Goal: Navigation & Orientation: Find specific page/section

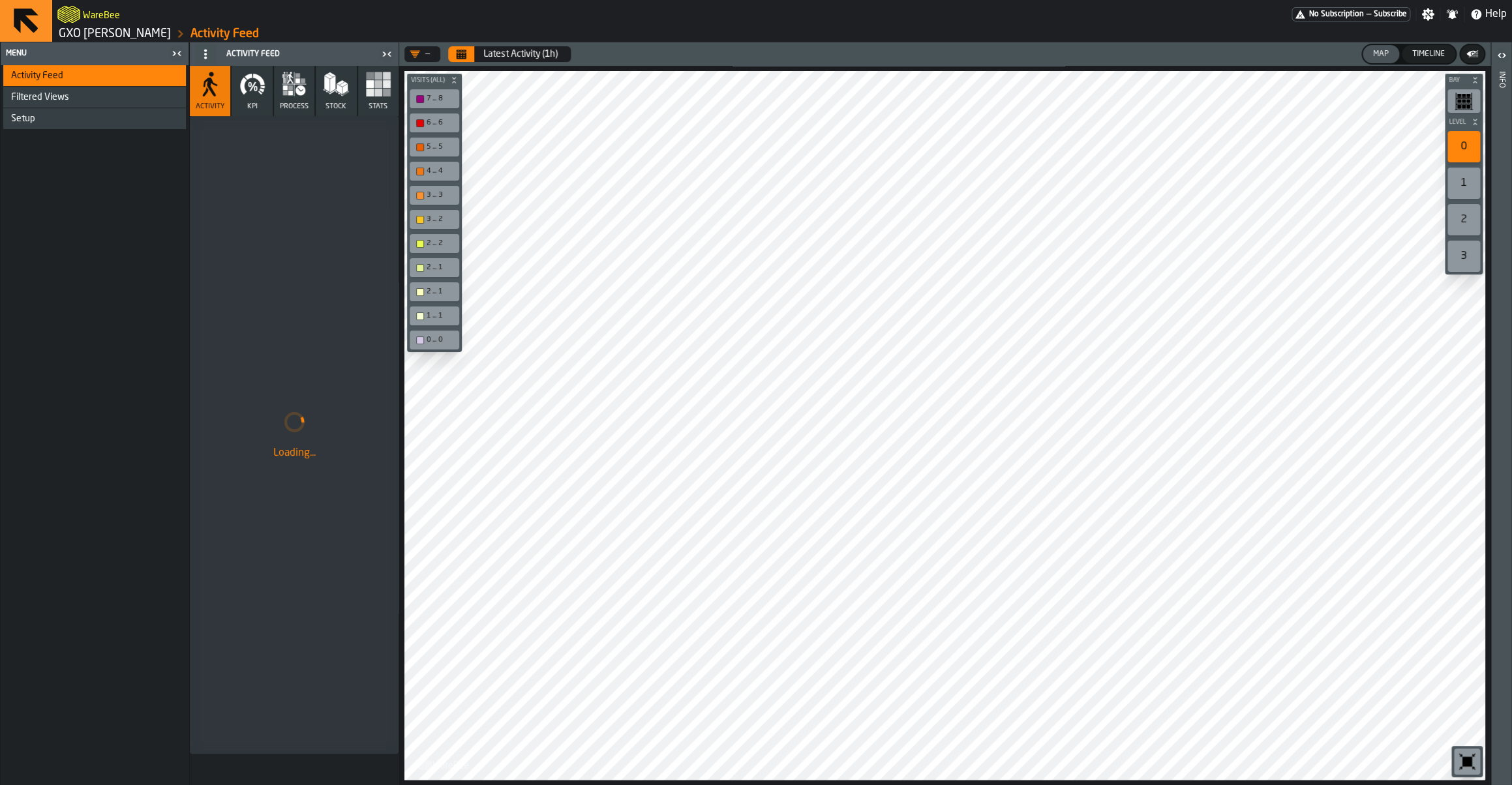
click at [143, 34] on link "GXO [PERSON_NAME]" at bounding box center [114, 34] width 112 height 14
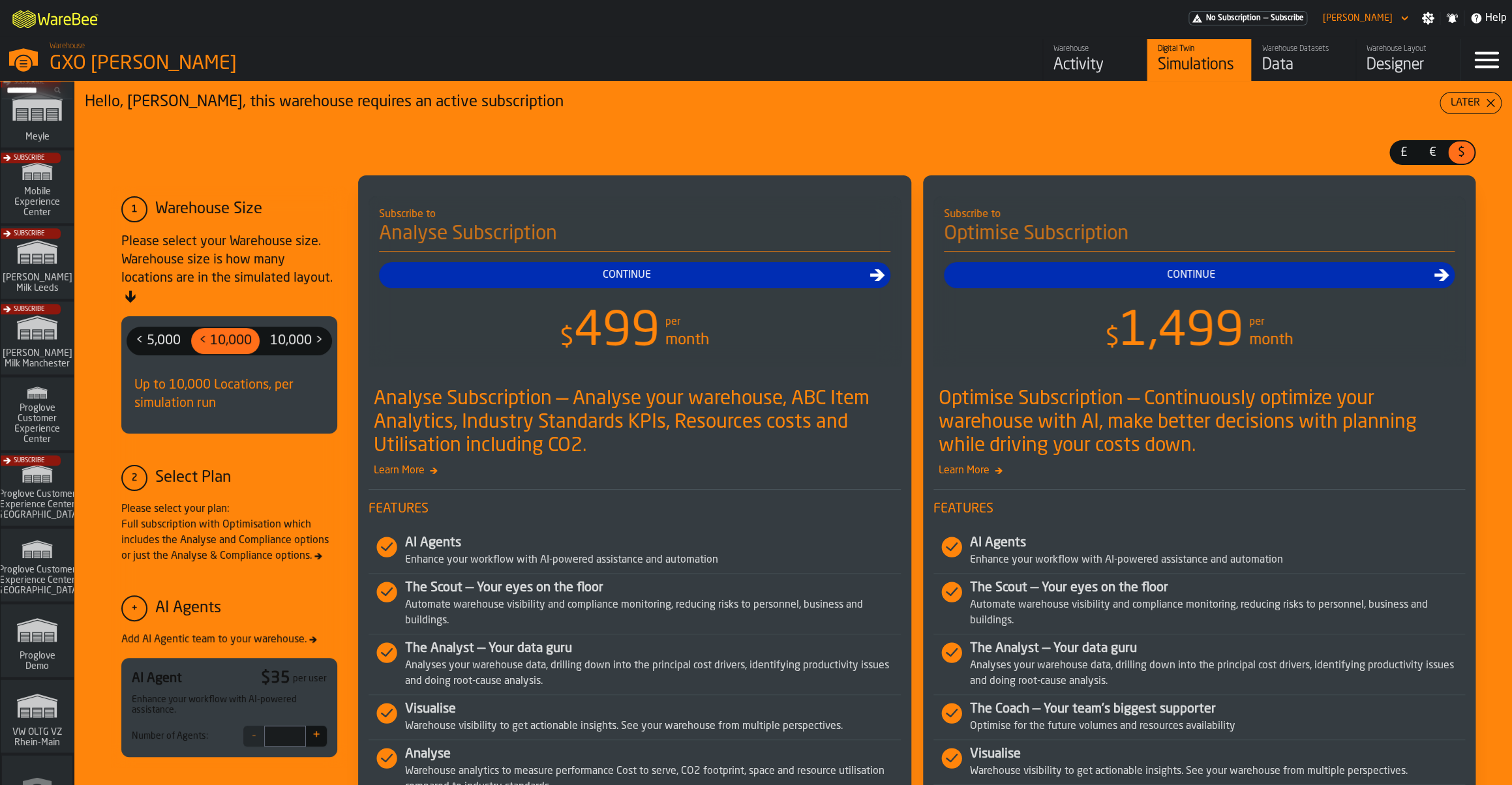
scroll to position [907, 0]
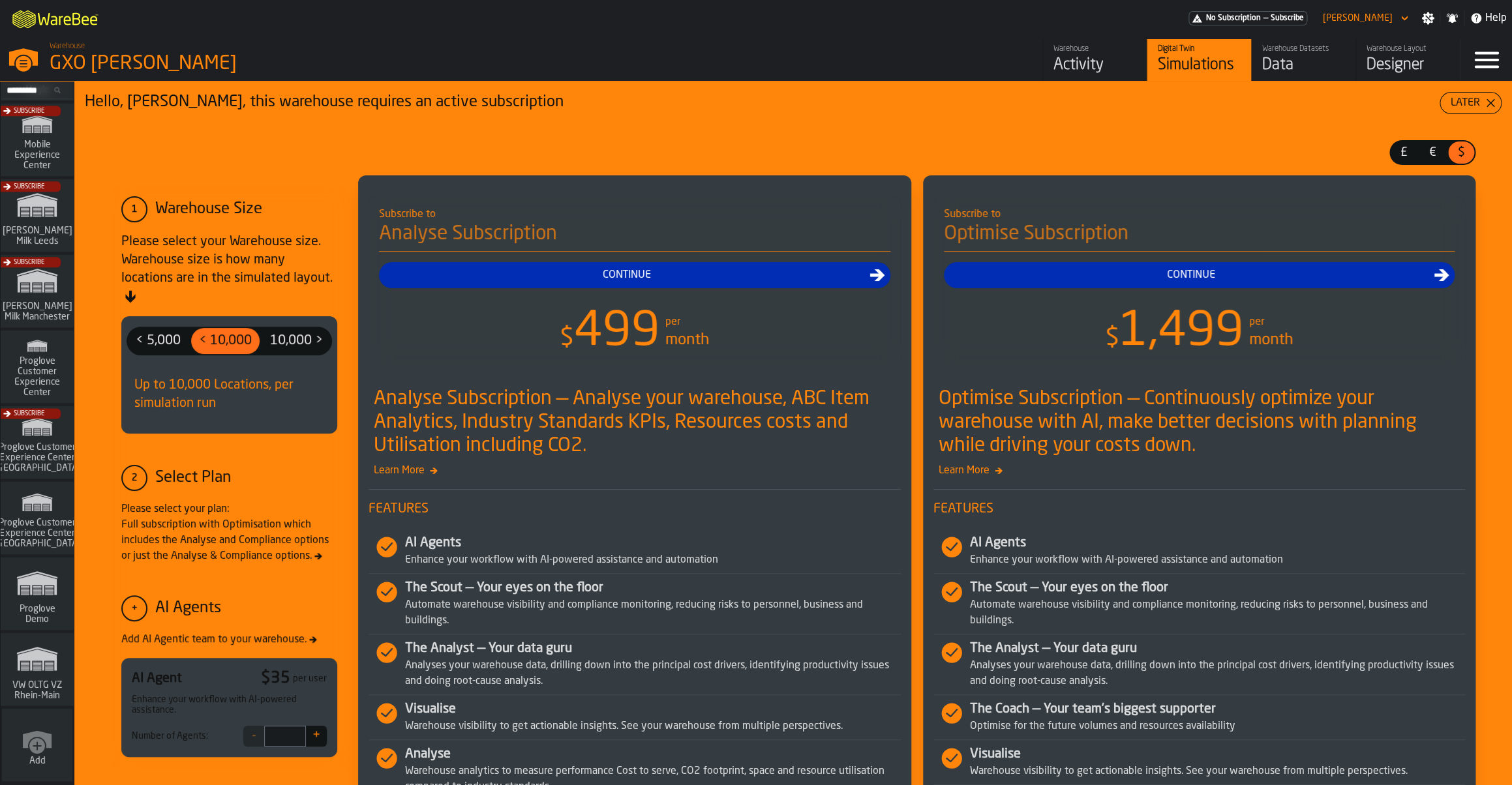
click at [39, 679] on icon "link-to-/wh/i/44979e6c-6f66-405e-9874-c1e29f02a54a/simulations" at bounding box center [37, 659] width 62 height 42
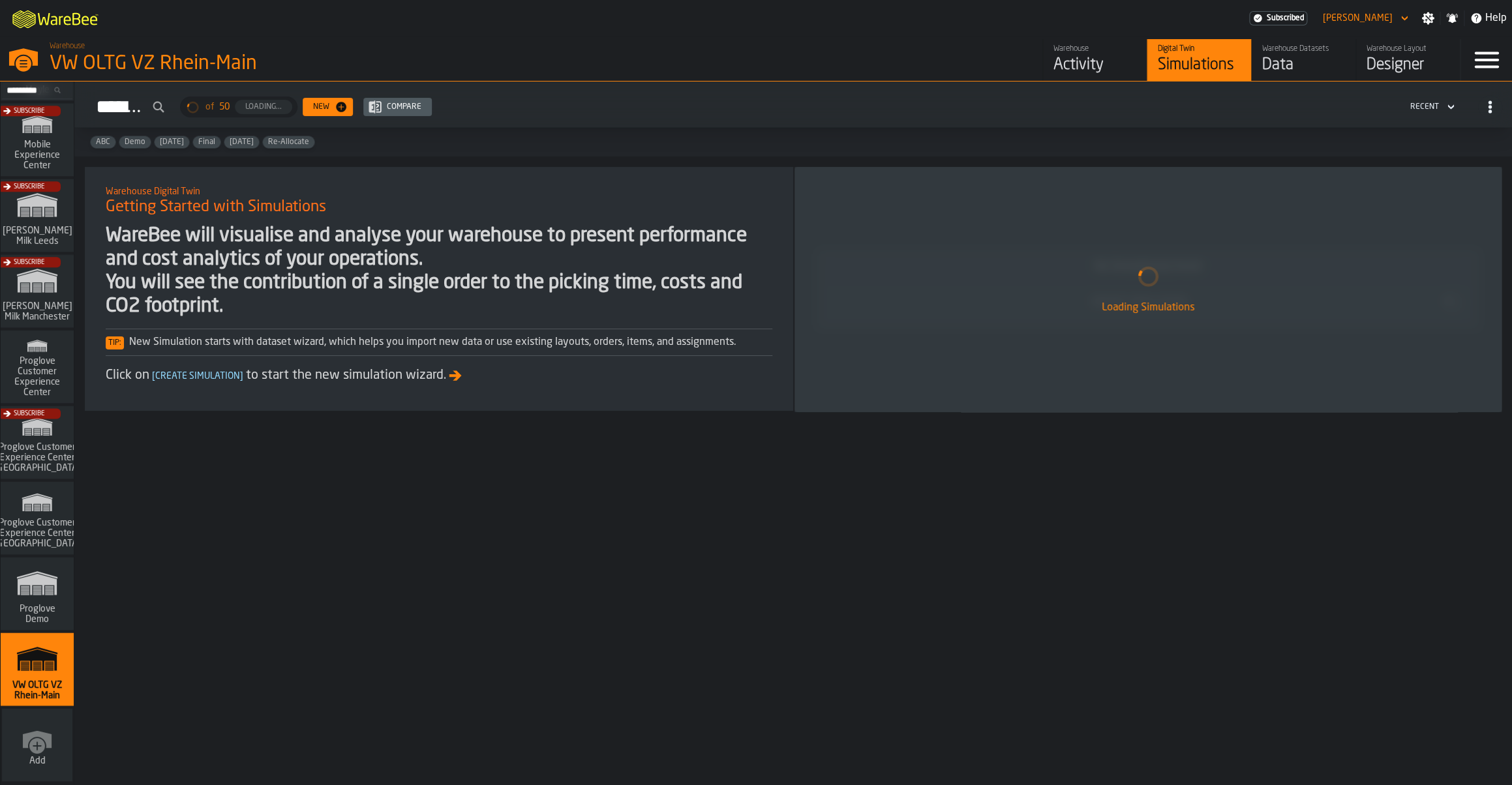
click at [1278, 62] on div "Data" at bounding box center [1303, 65] width 83 height 21
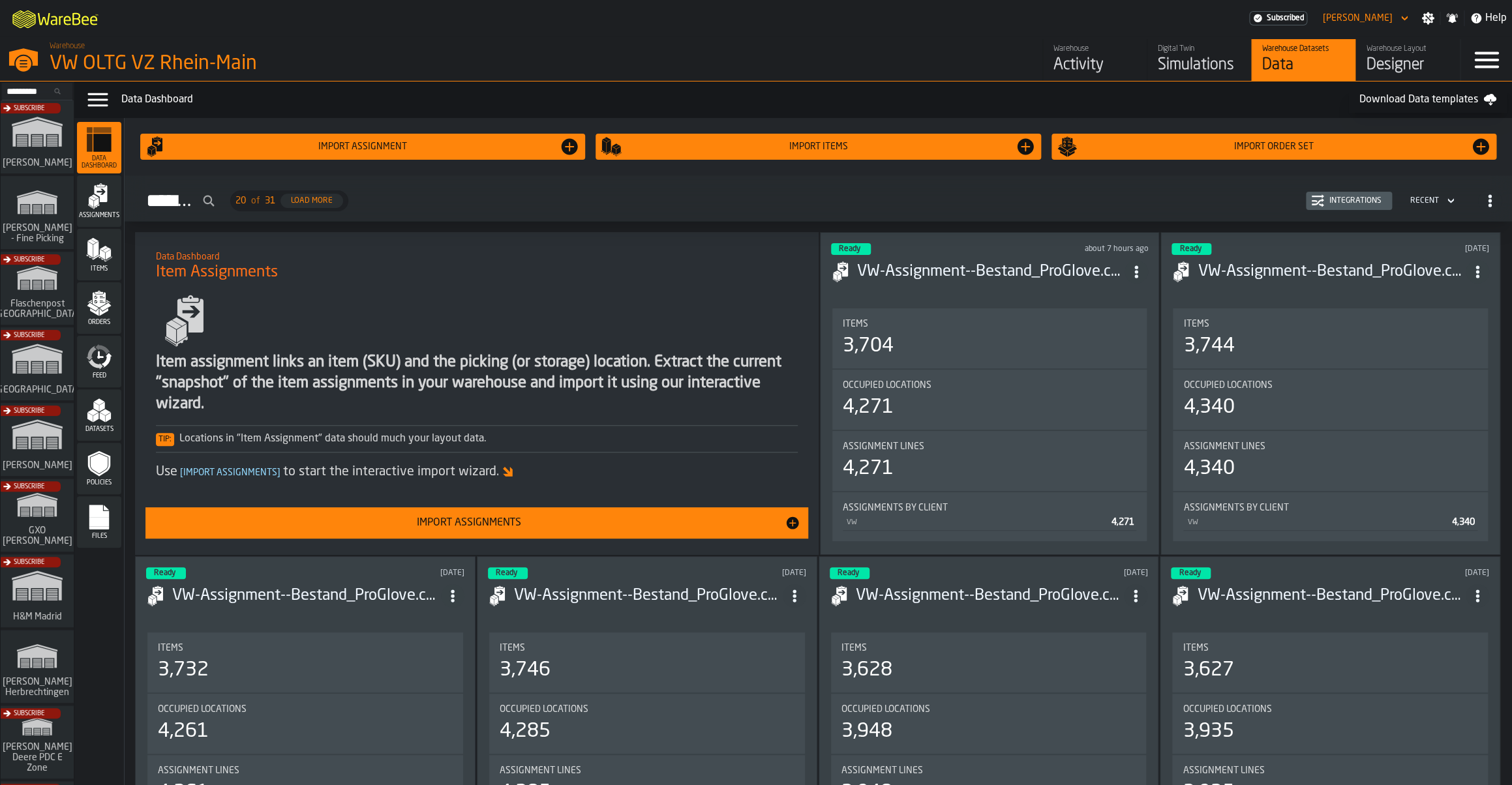
click at [1186, 69] on div "Simulations" at bounding box center [1199, 65] width 83 height 21
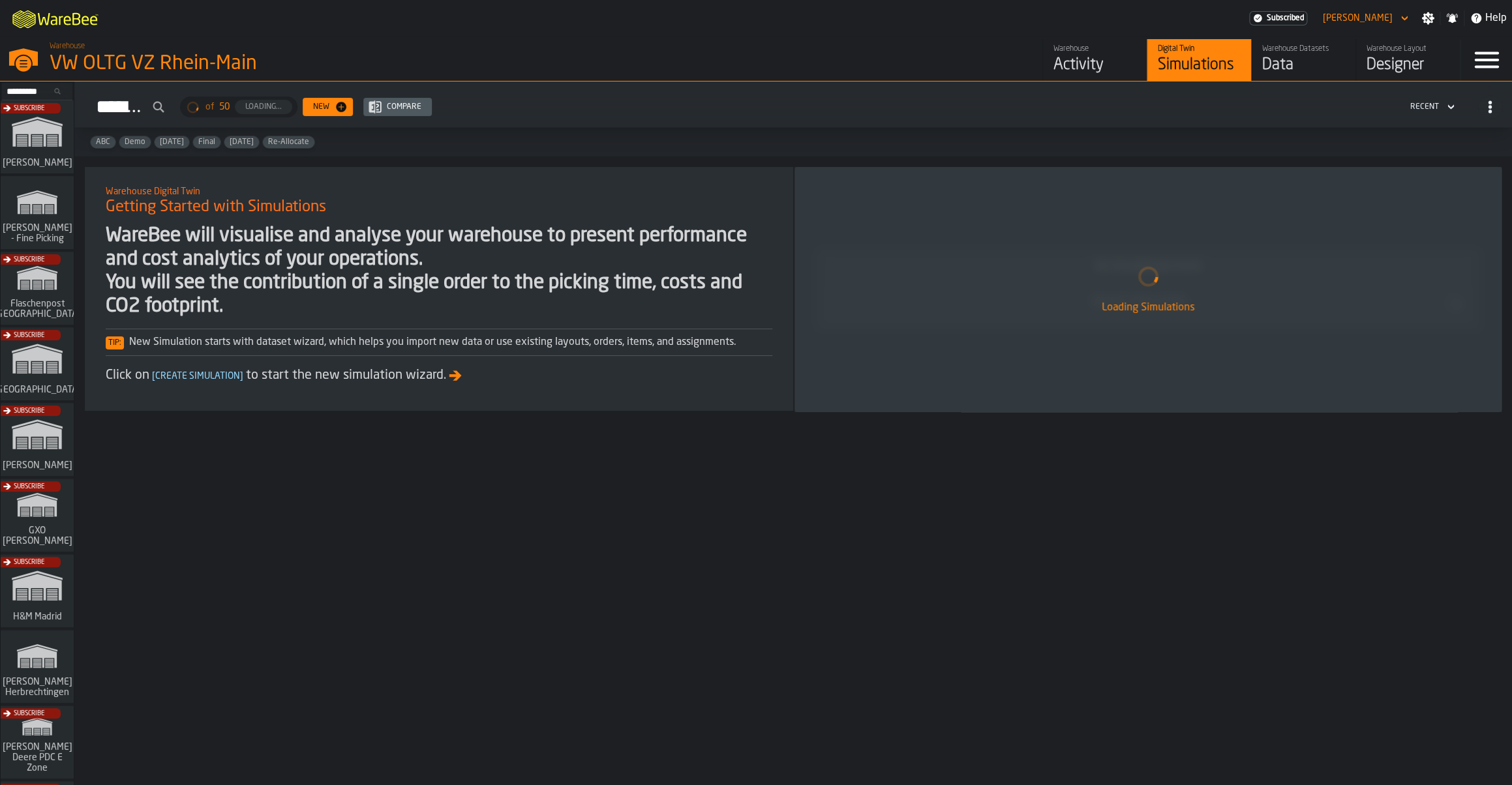
click at [1272, 71] on div "Data" at bounding box center [1303, 65] width 83 height 21
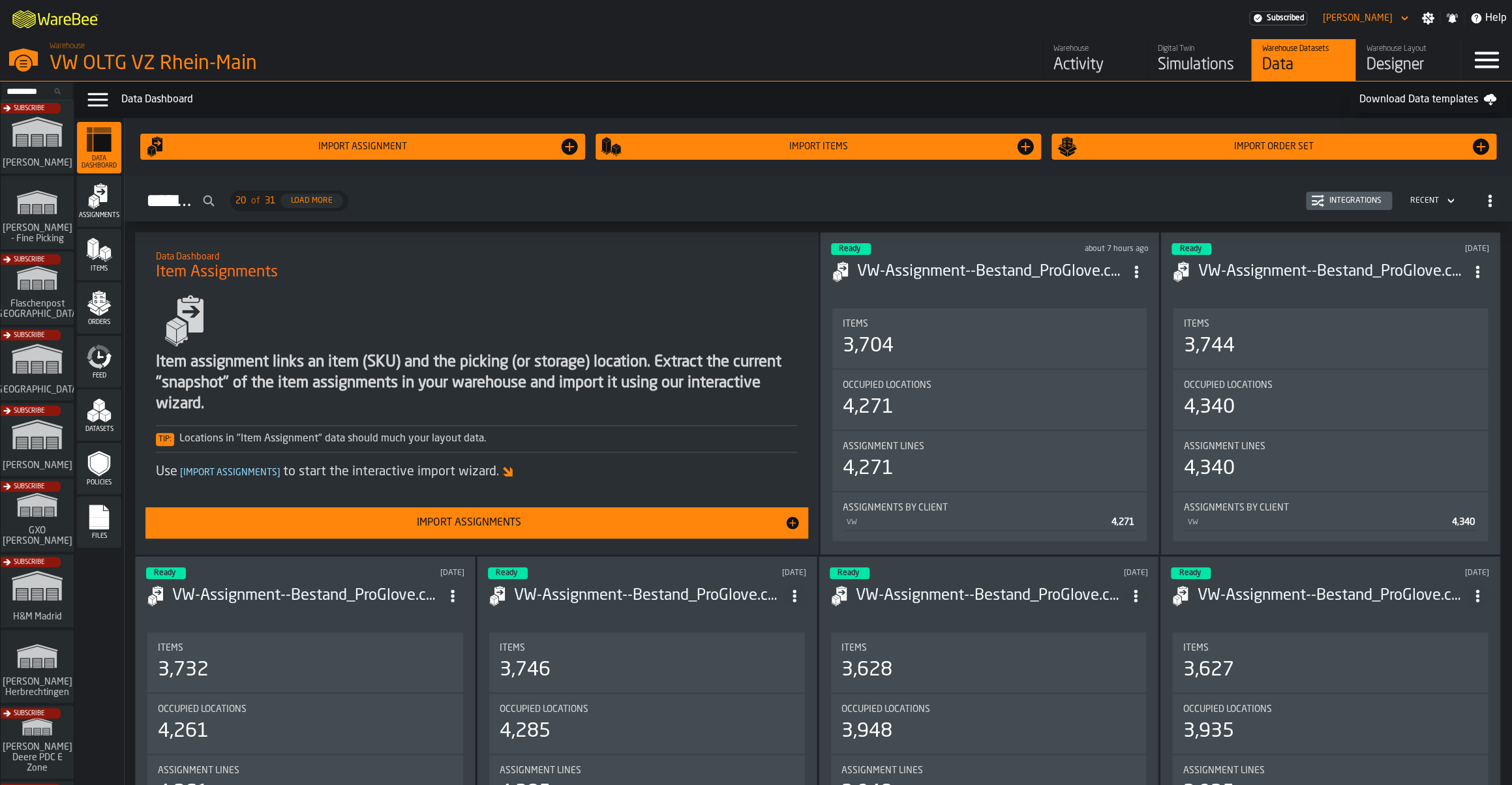
click at [1174, 72] on div "Simulations" at bounding box center [1199, 65] width 83 height 21
